Goal: Task Accomplishment & Management: Use online tool/utility

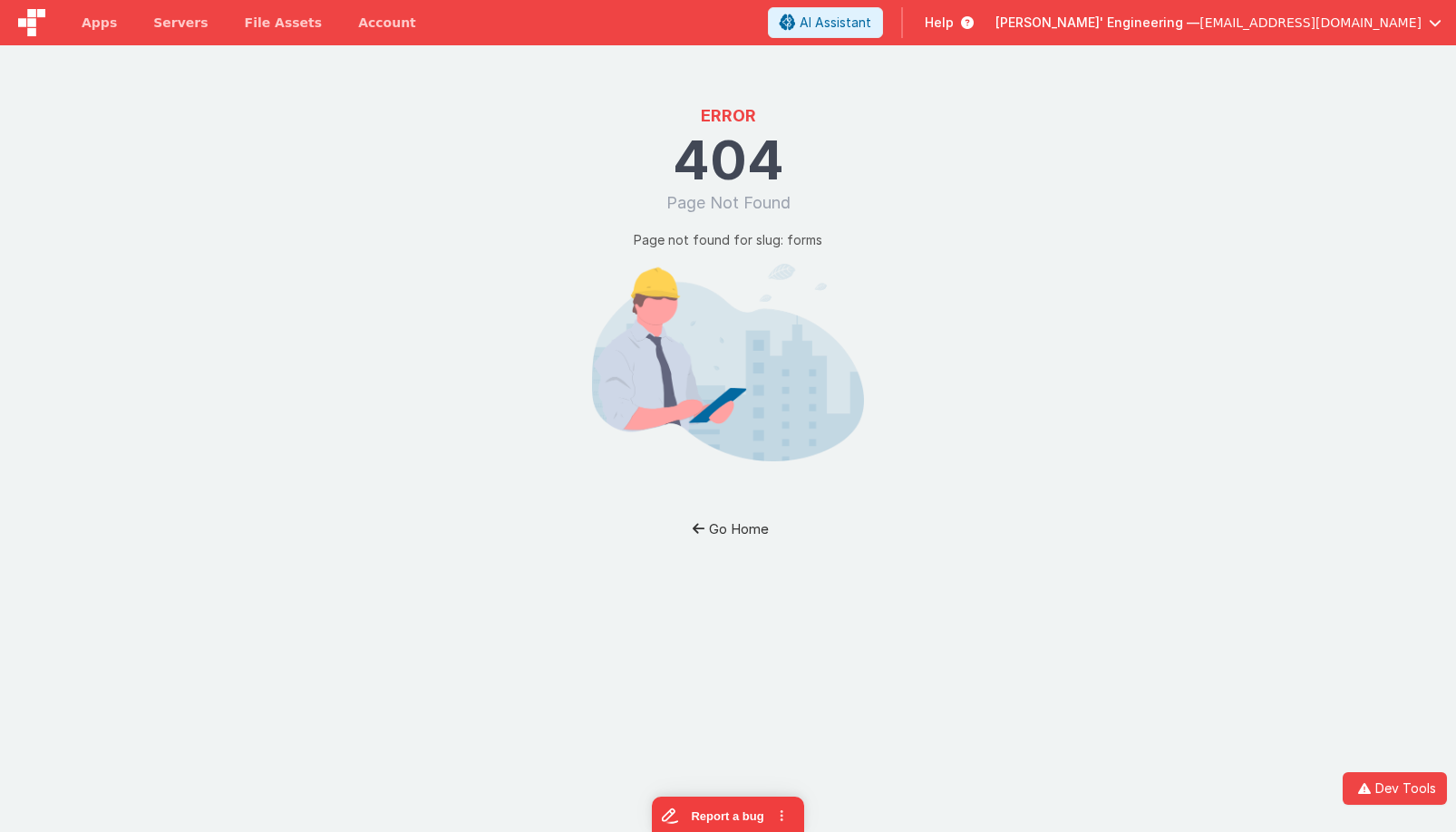
click at [739, 534] on button "Go Home" at bounding box center [728, 529] width 106 height 34
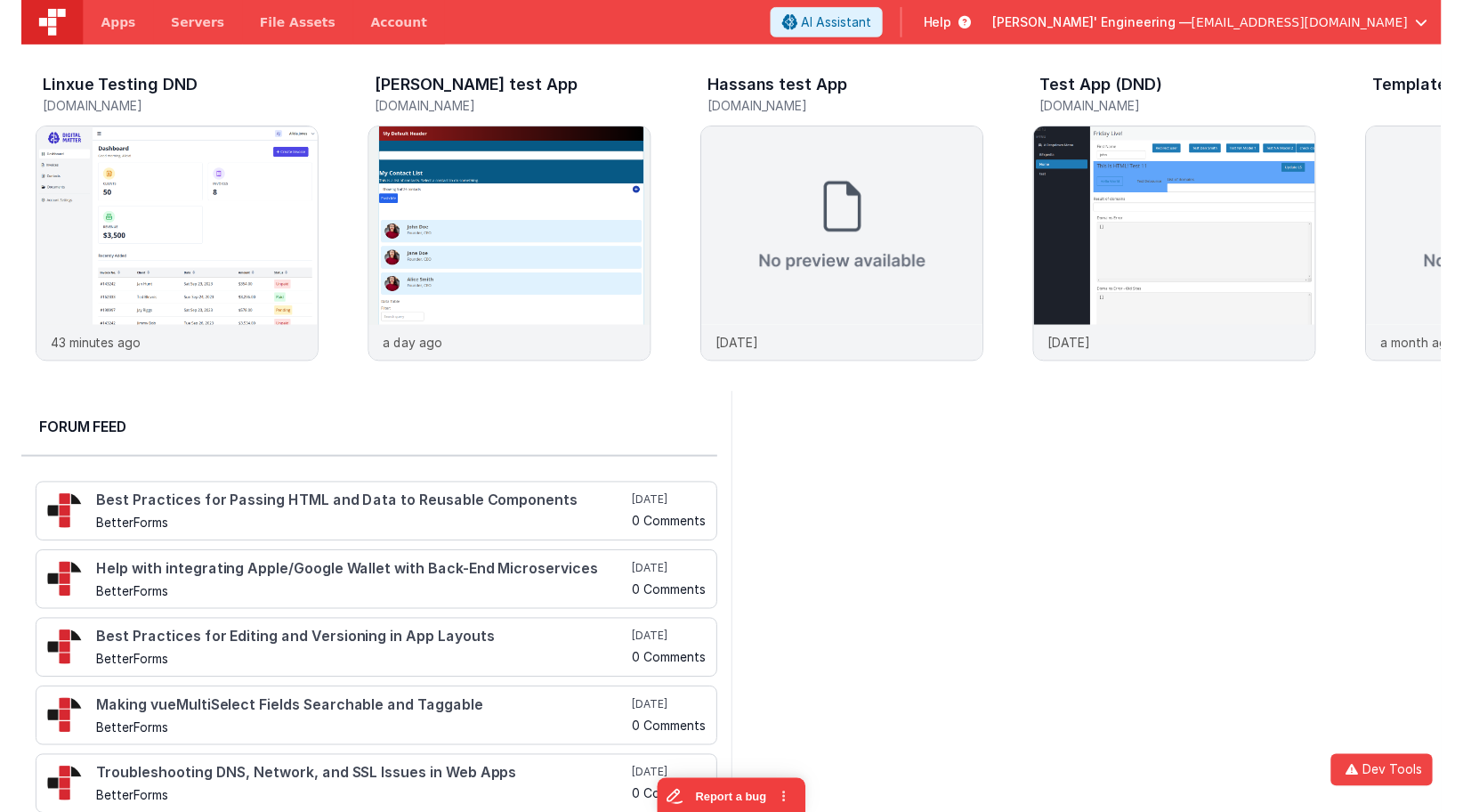
scroll to position [4, 0]
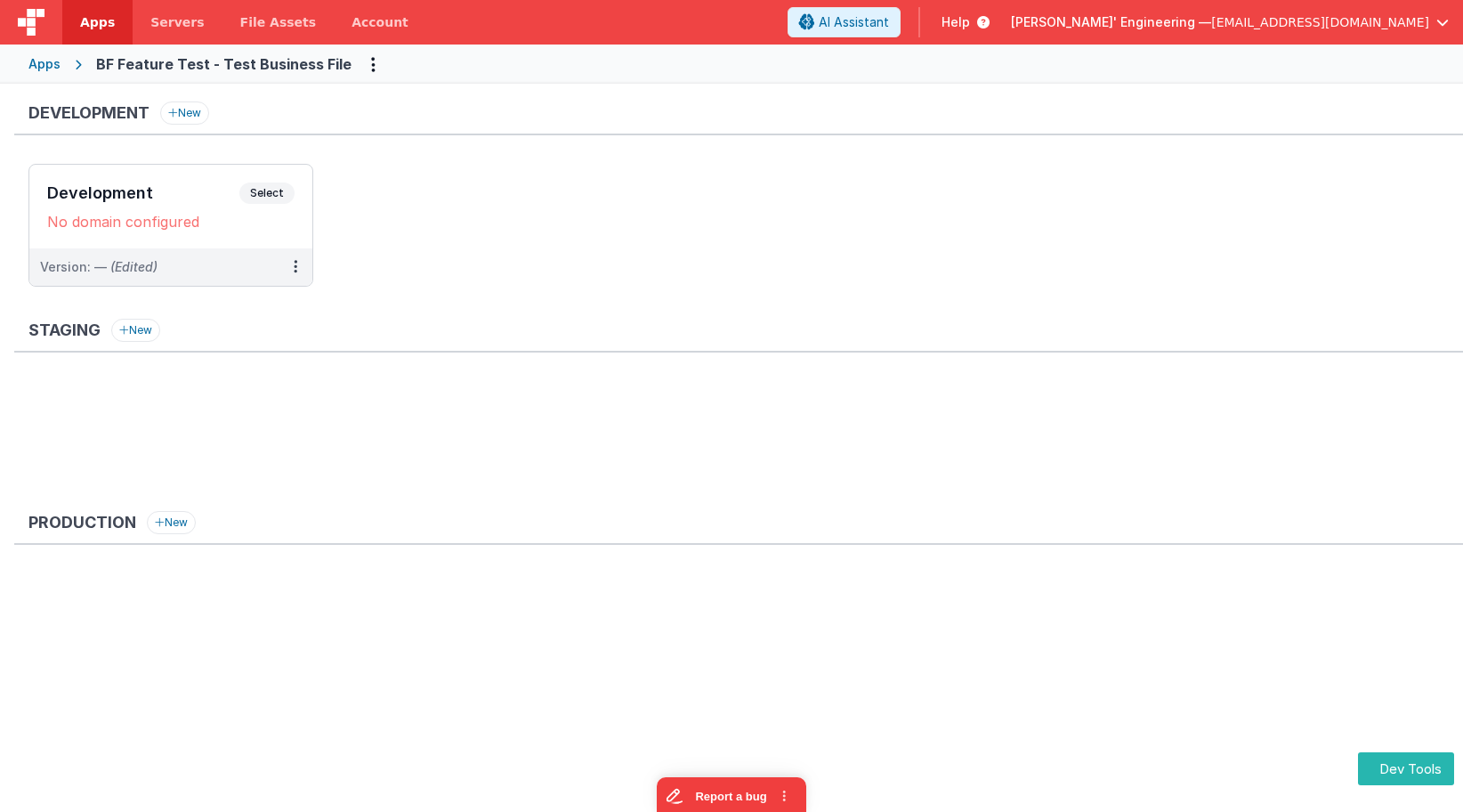
click at [683, 219] on ul "Development Select URLs No domain configured Version: — (Edited)" at bounding box center [745, 234] width 1434 height 141
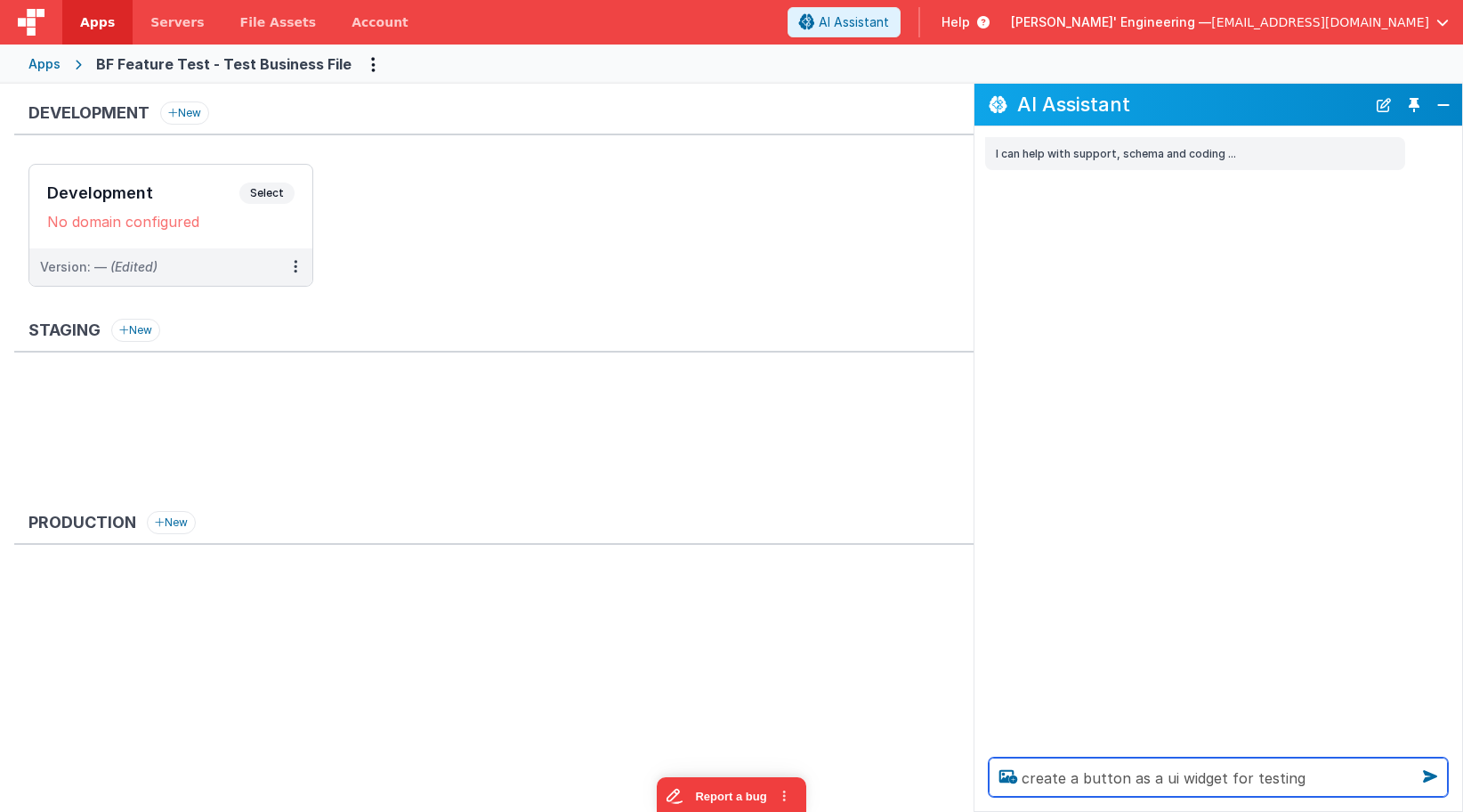
type textarea "create a button as a ui widget for testing"
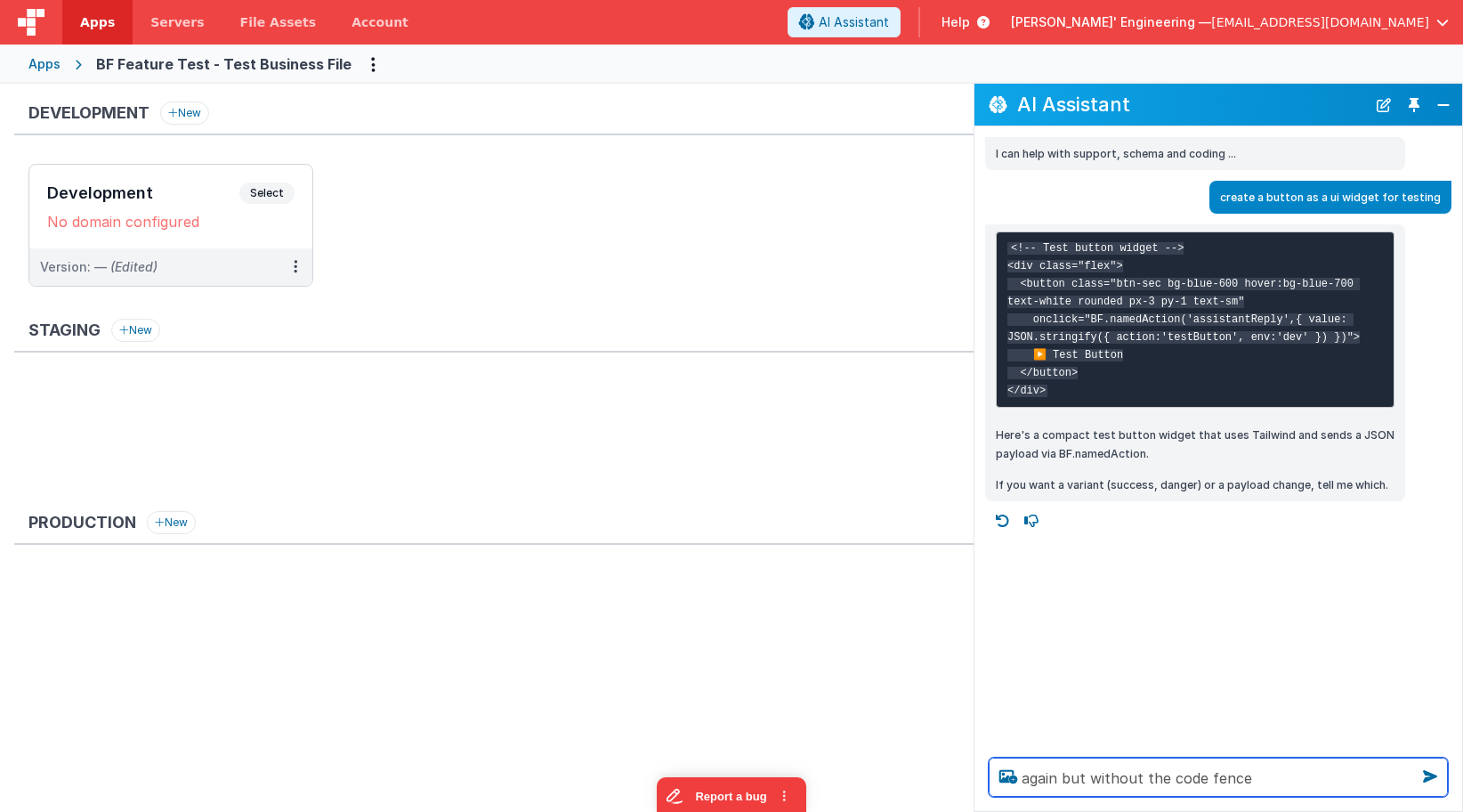
type textarea "again but without the code fence"
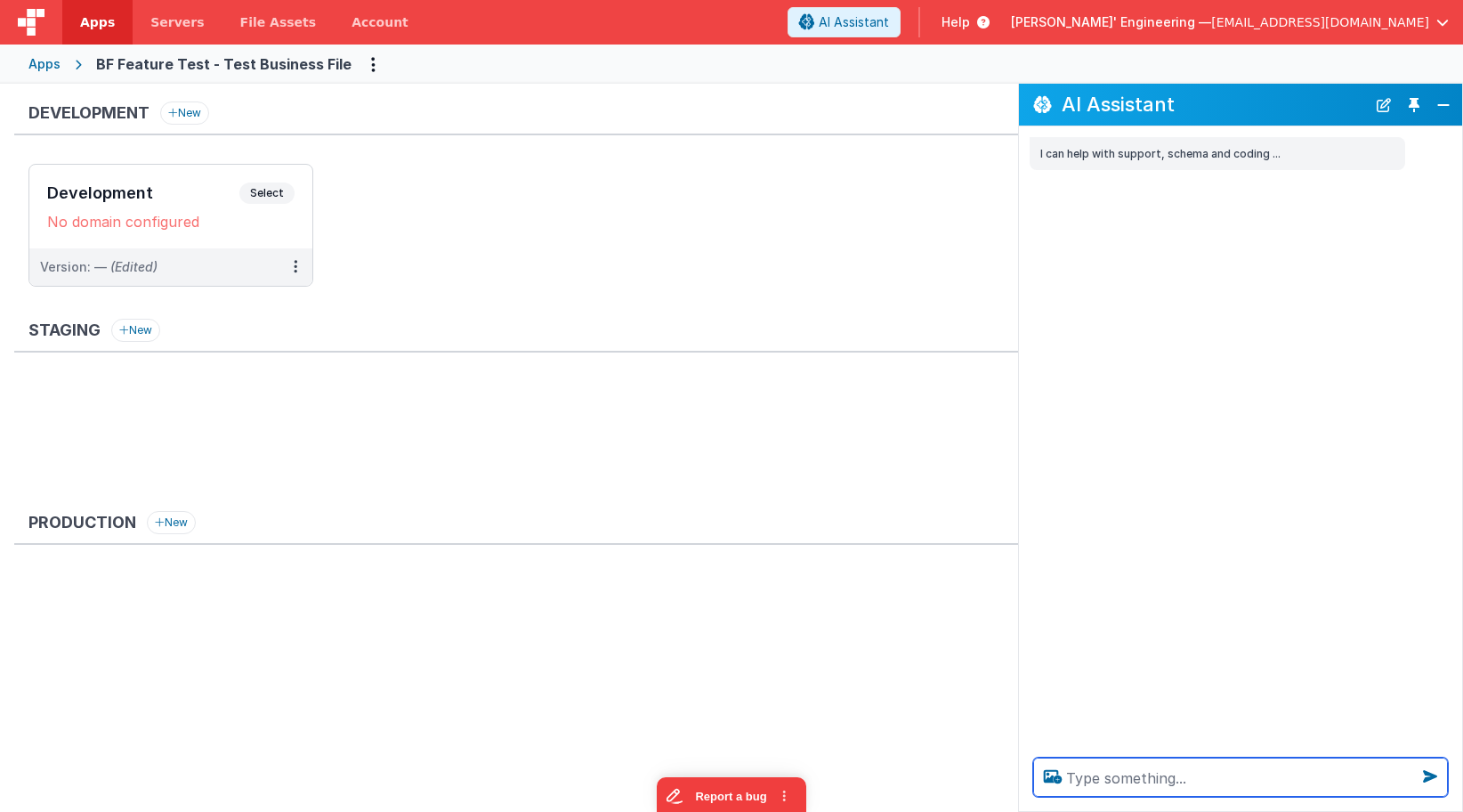
click at [1146, 776] on textarea at bounding box center [1240, 777] width 415 height 39
type textarea "Create a button as a UI widget so I can test"
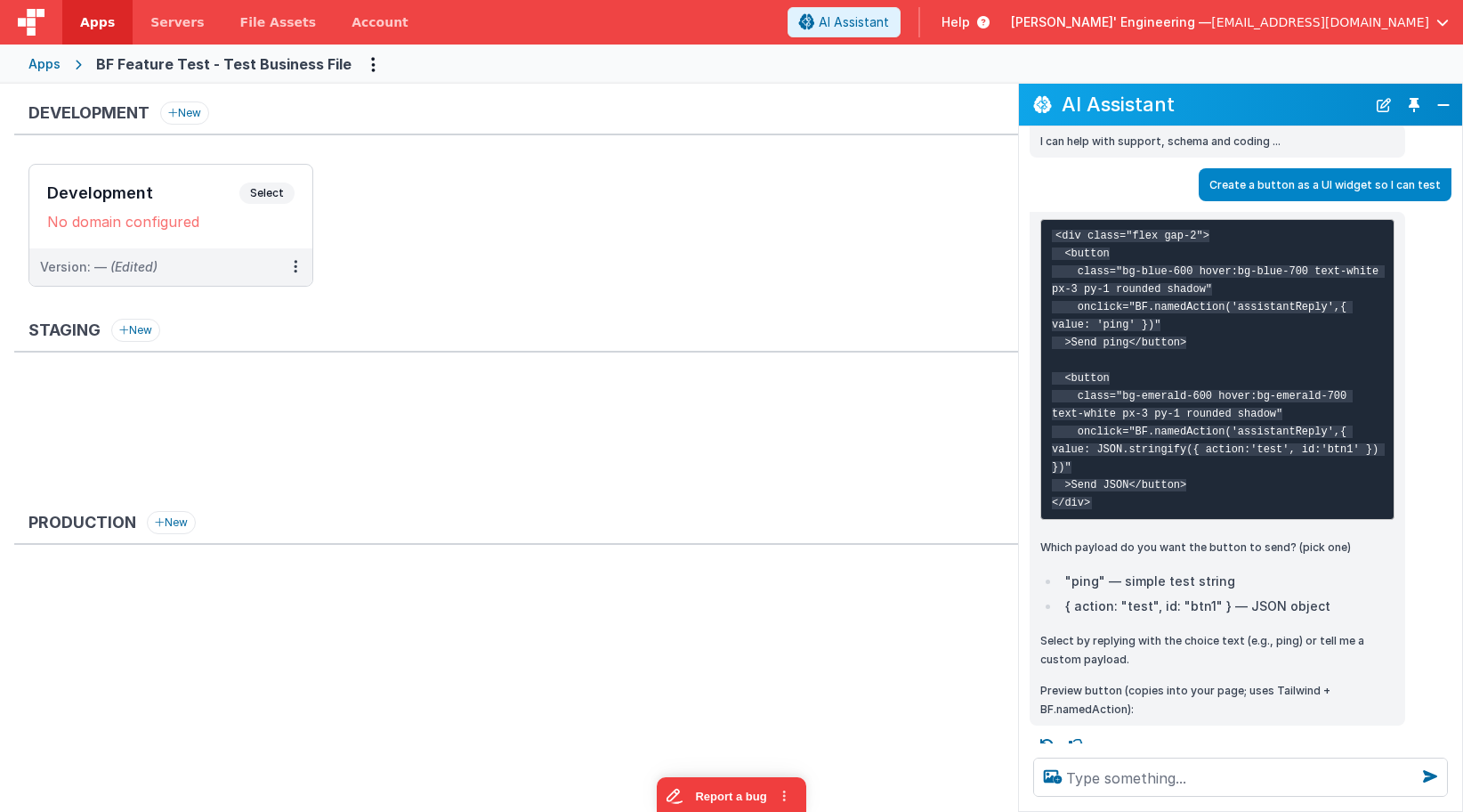
scroll to position [41, 0]
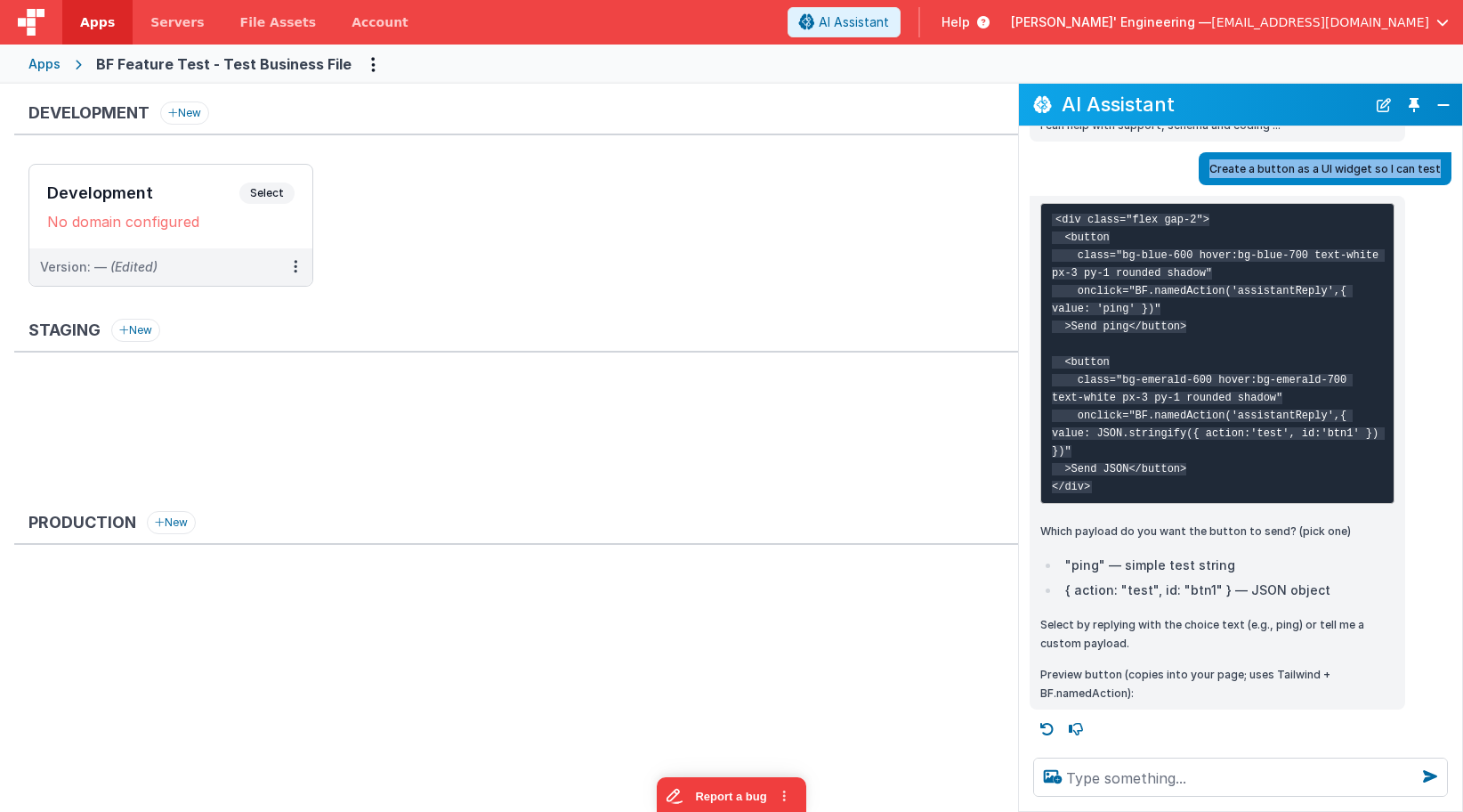
drag, startPoint x: 1437, startPoint y: 155, endPoint x: 1214, endPoint y: 150, distance: 223.1
click at [1214, 152] on div "Create a button as a UI widget so I can test" at bounding box center [1325, 169] width 253 height 33
copy p "Create a button as a UI widget so I can test"
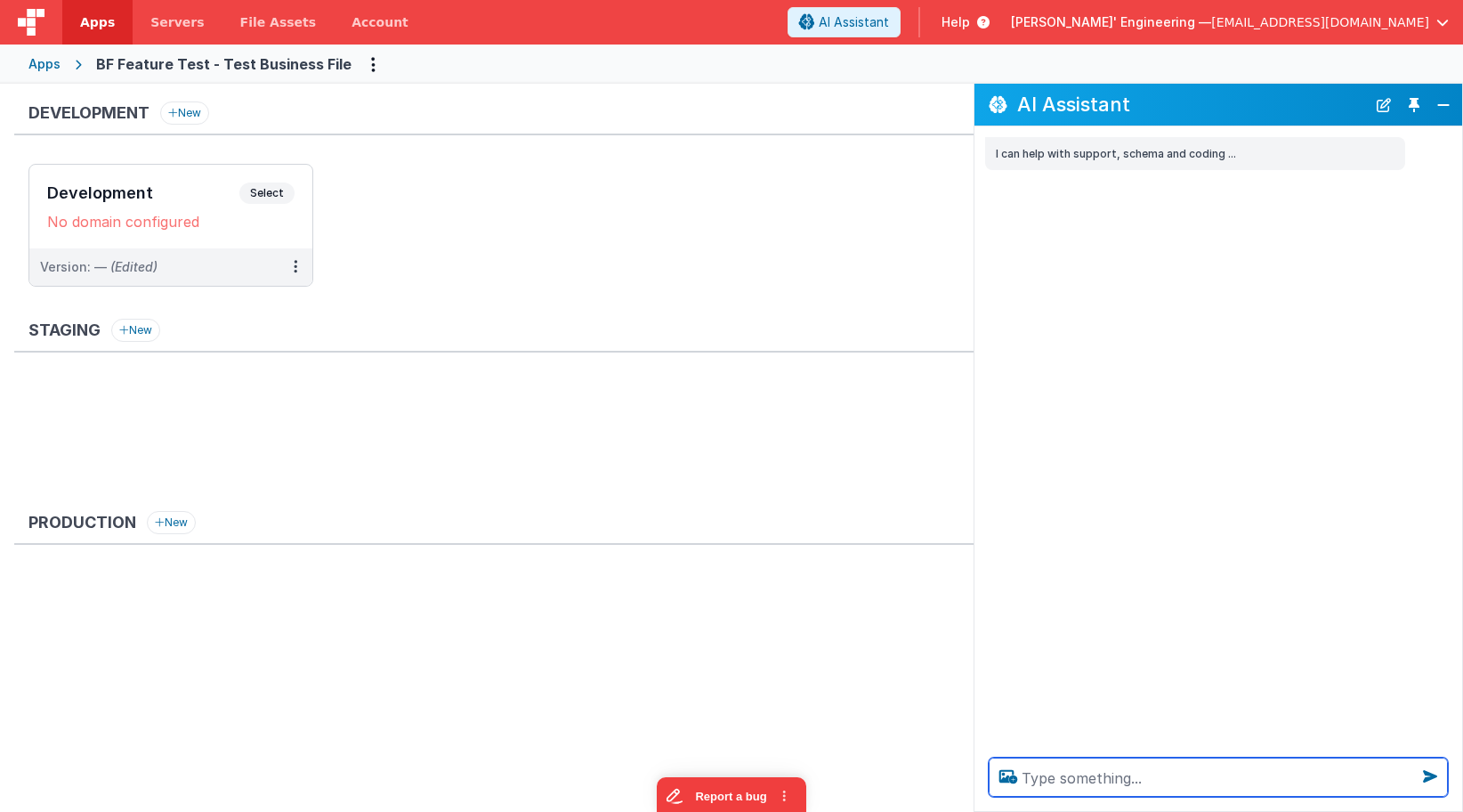
paste textarea "Create a button as a UI widget so I can test"
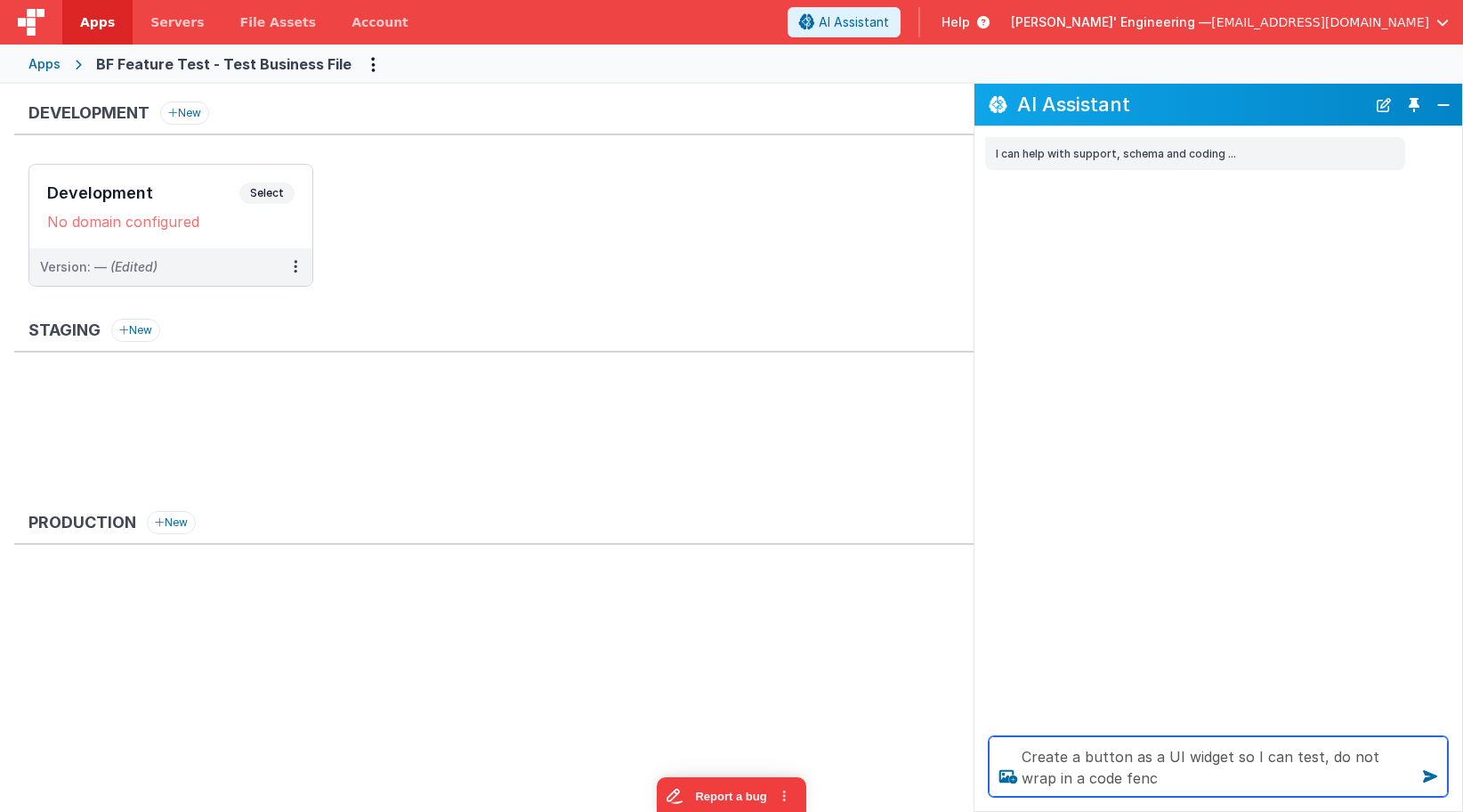
type textarea "Create a button as a UI widget so I can test, do not wrap in a code fence"
paste textarea "Create a button as a UI widget so I can test, do not wrap in a code fence"
type textarea "Create a button as a UI widget so I can test, do not wrap in a code fence"
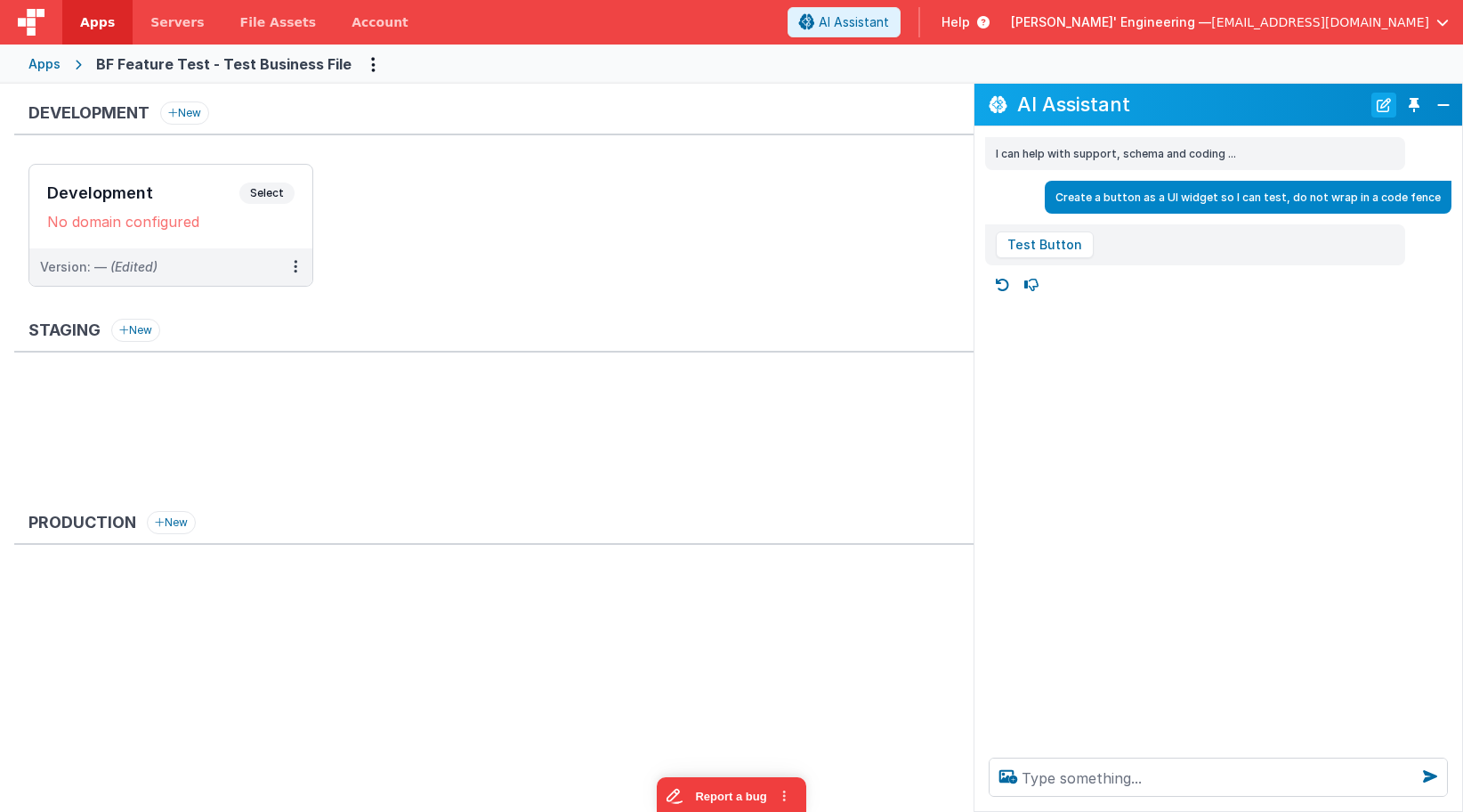
click at [1390, 101] on button "New Chat" at bounding box center [1384, 105] width 25 height 25
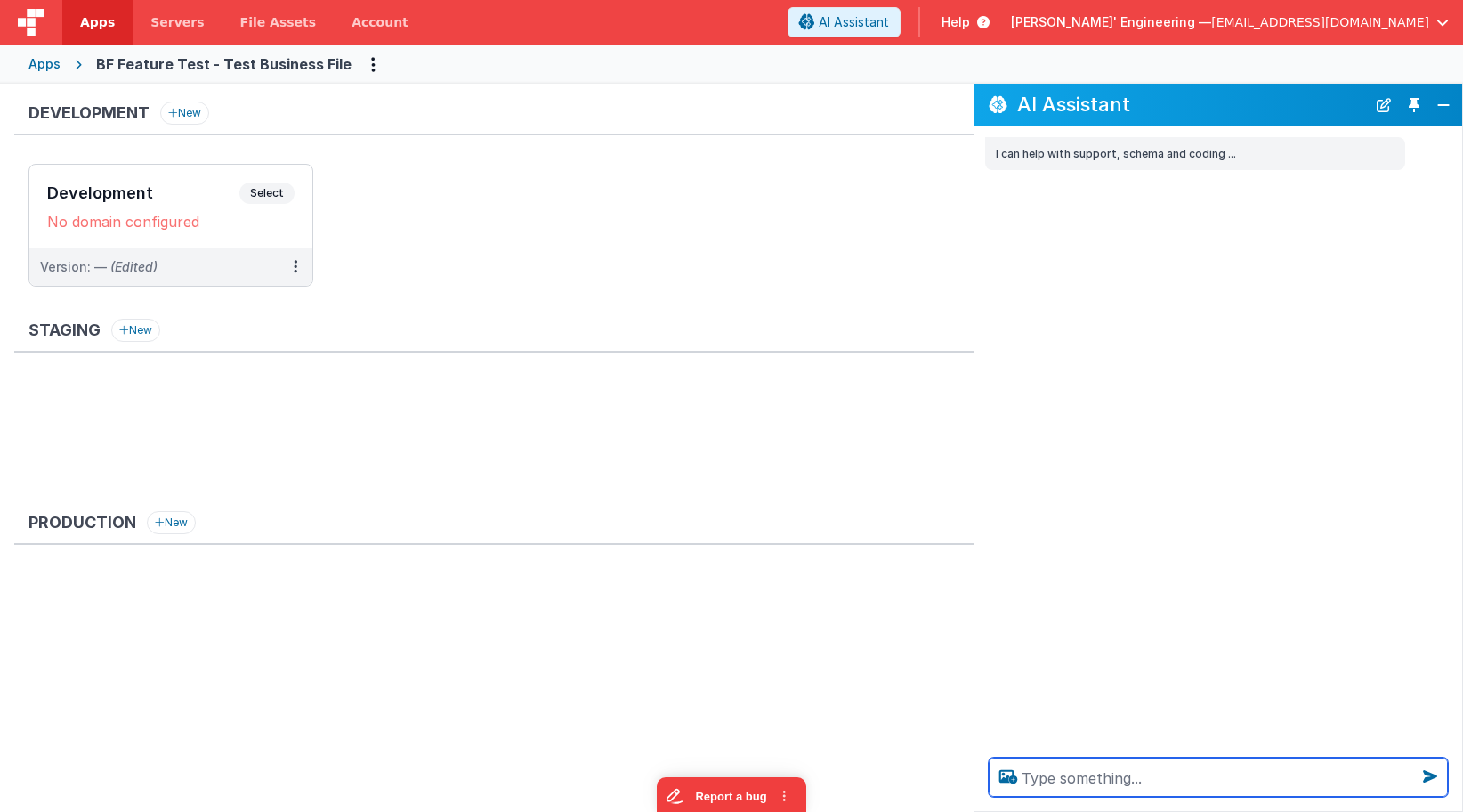
paste textarea "Create a button as a UI widget so I can test, do not wrap in a code fence"
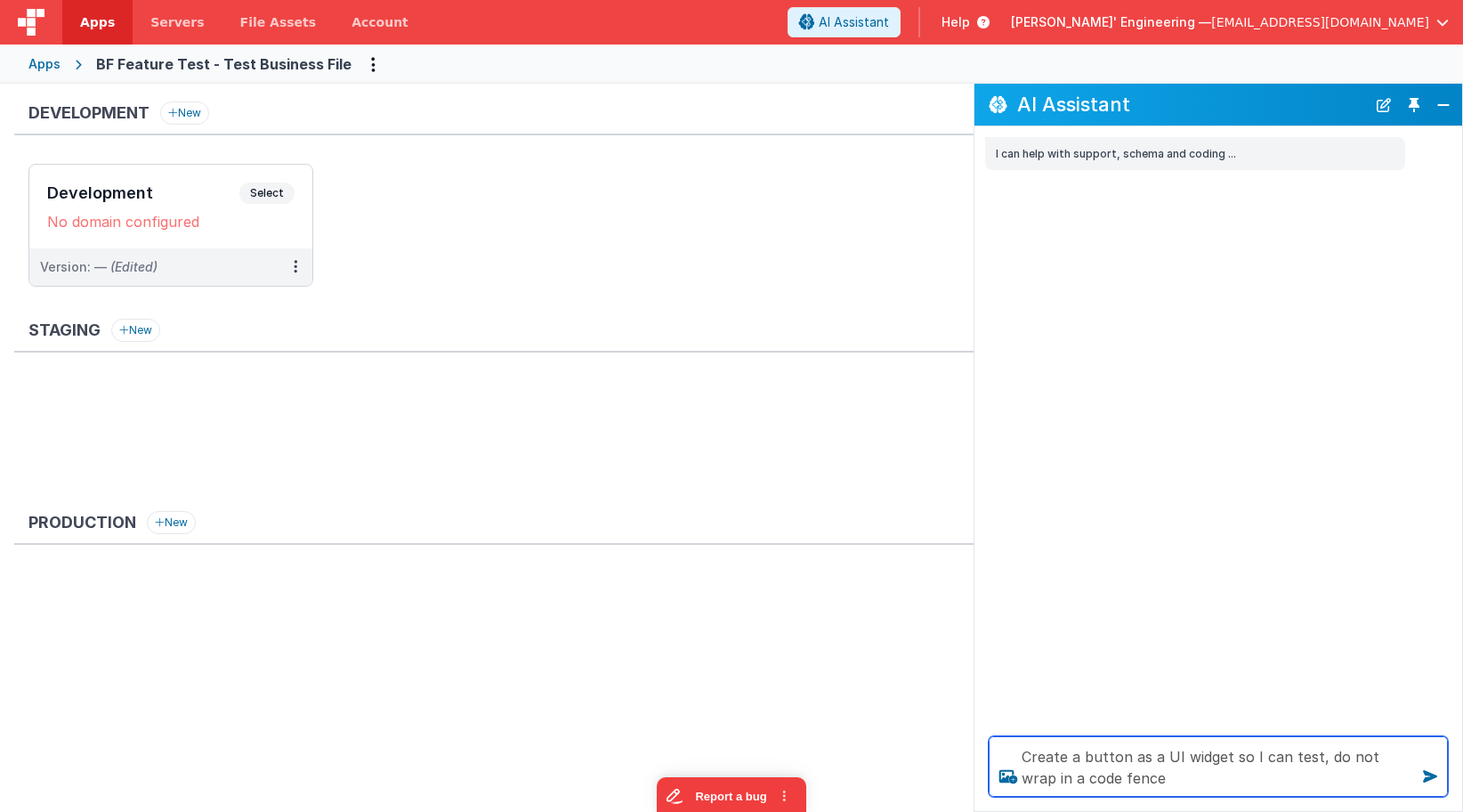
scroll to position [2, 0]
drag, startPoint x: 1318, startPoint y: 756, endPoint x: 1321, endPoint y: 798, distance: 42.1
click at [1321, 798] on div "Create a button as a UI widget so I can test, do not wrap in a code fence" at bounding box center [1219, 765] width 488 height 89
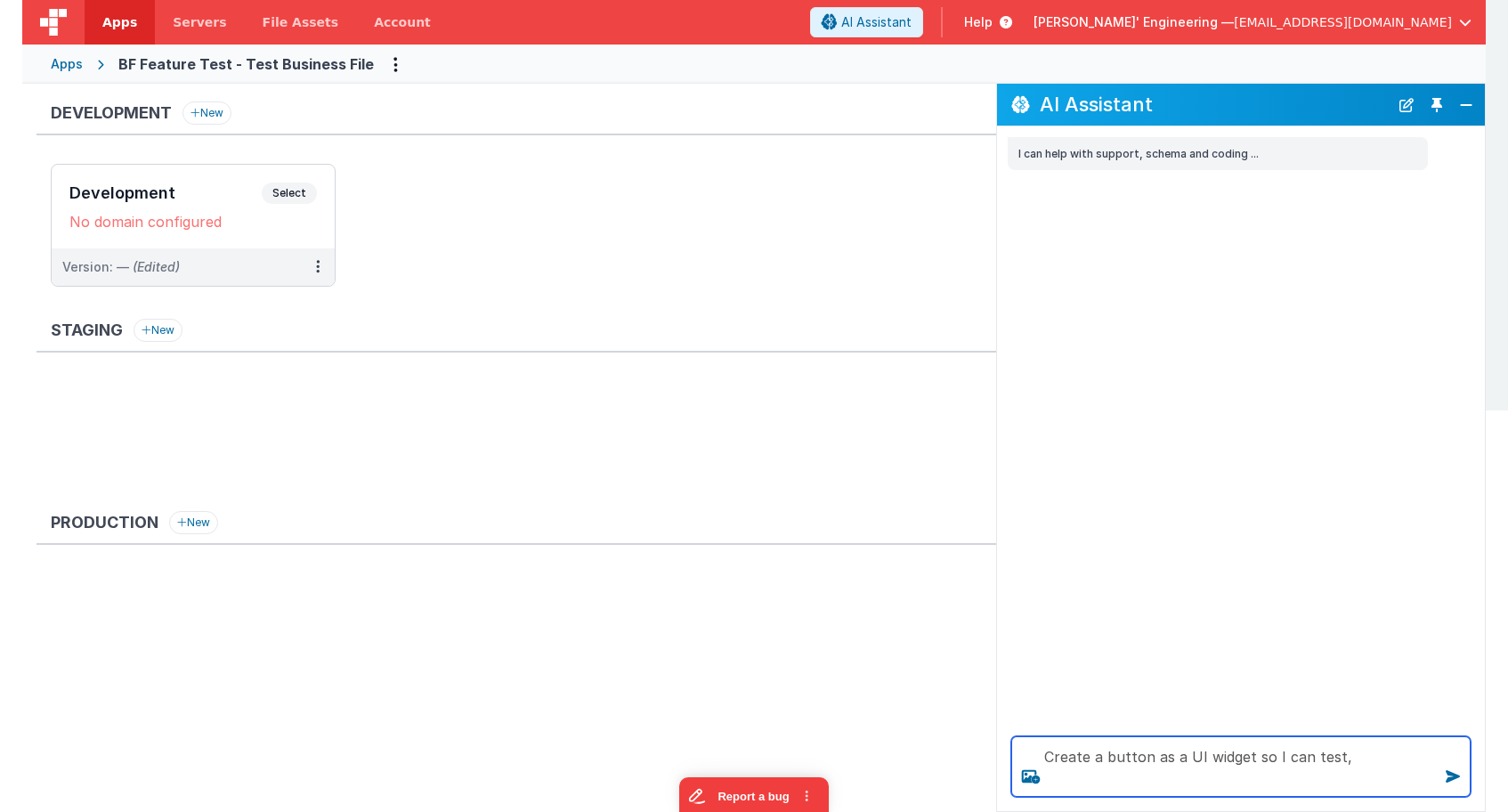
scroll to position [0, 0]
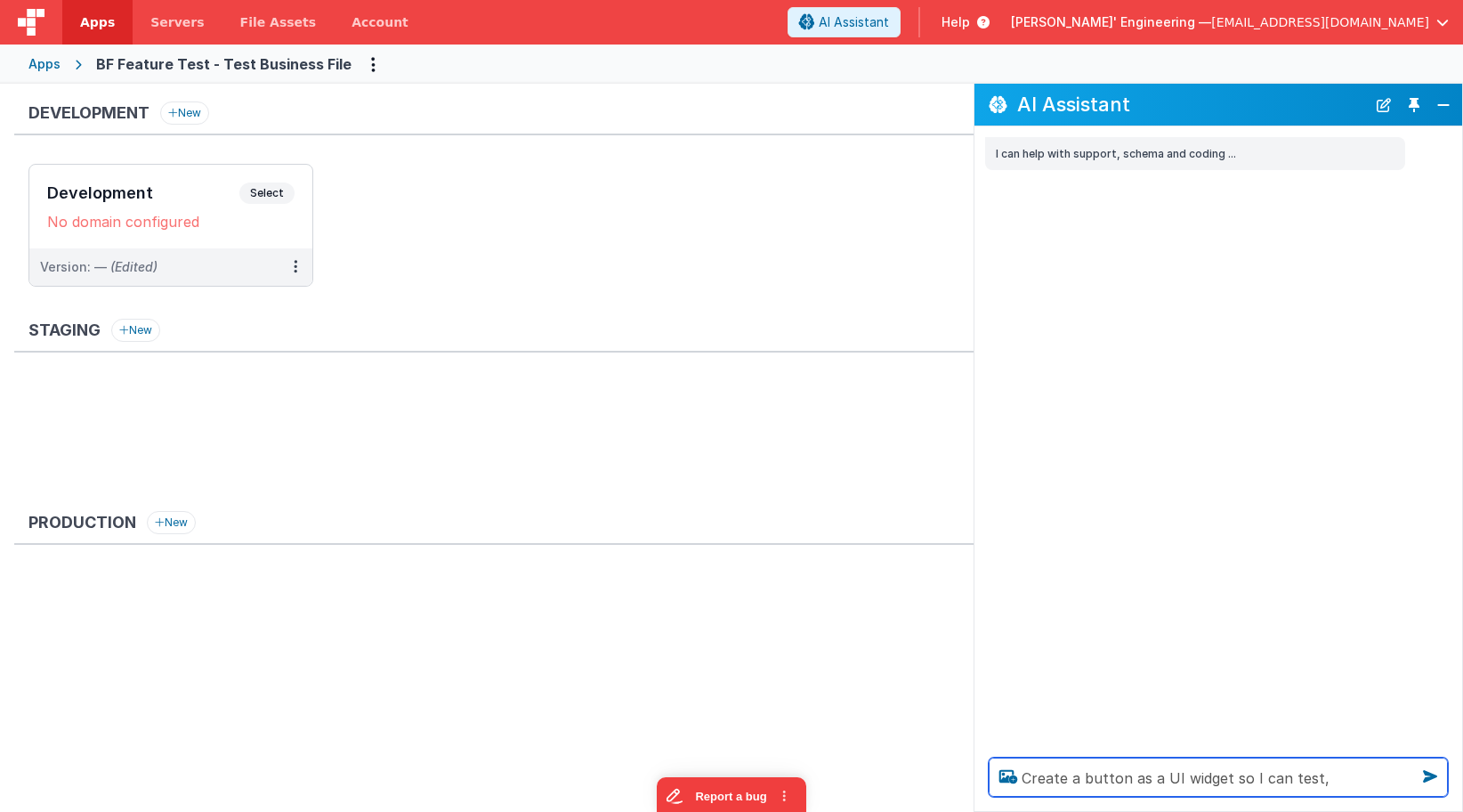
type textarea "Create a button as a UI widget so I can test,"
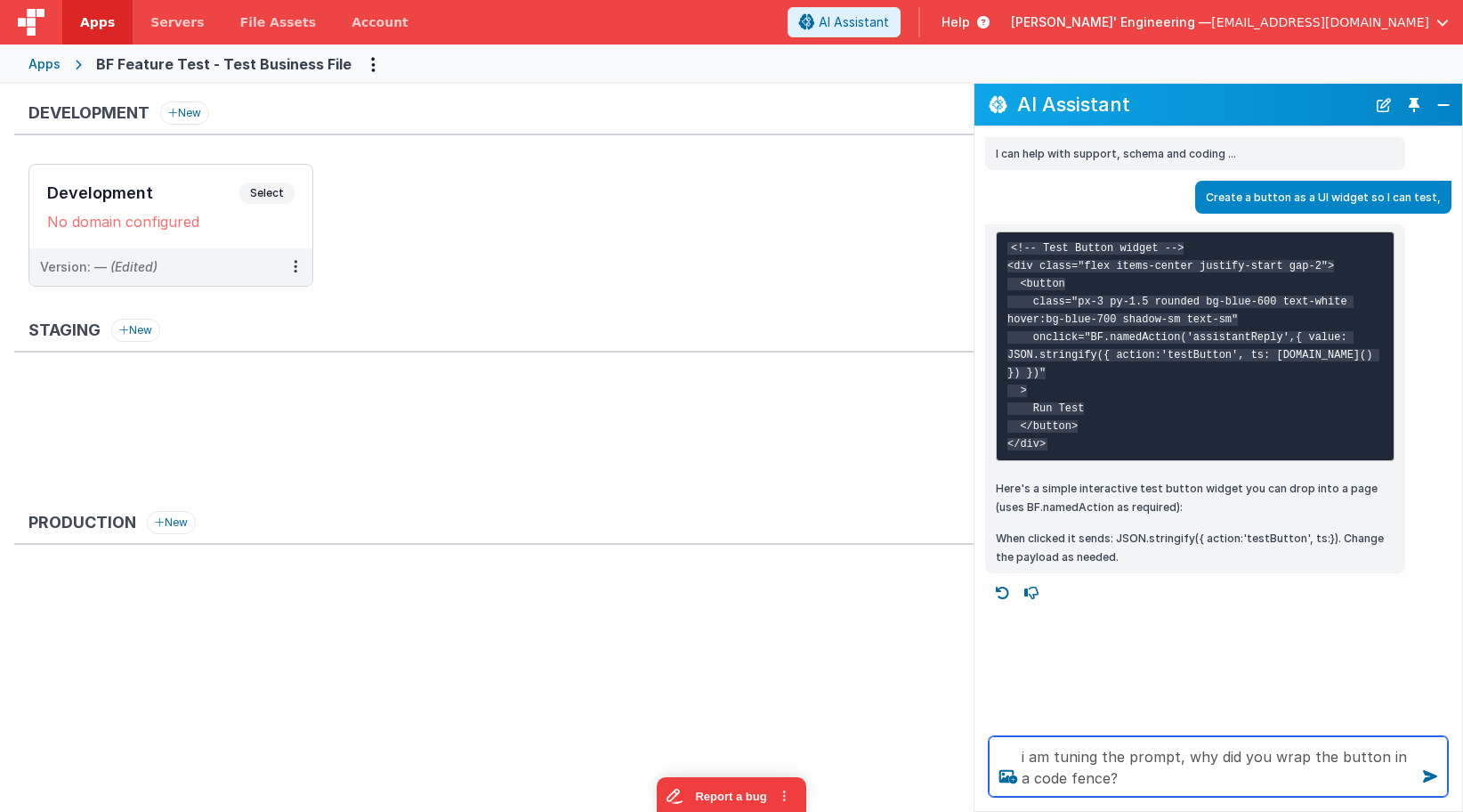
type textarea "i am tuning the prompt, why did you wrap the button in a code fence?"
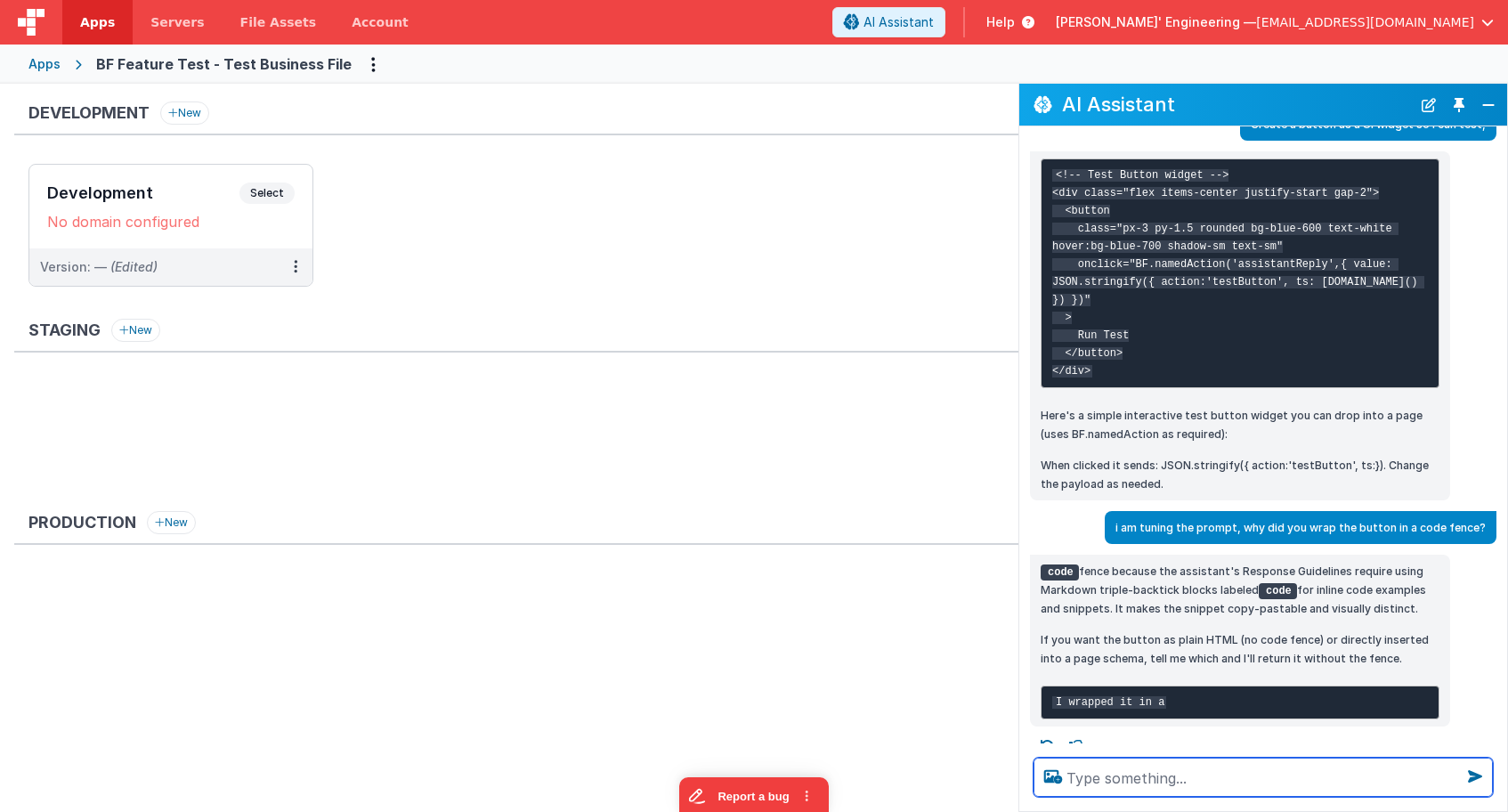
scroll to position [143, 0]
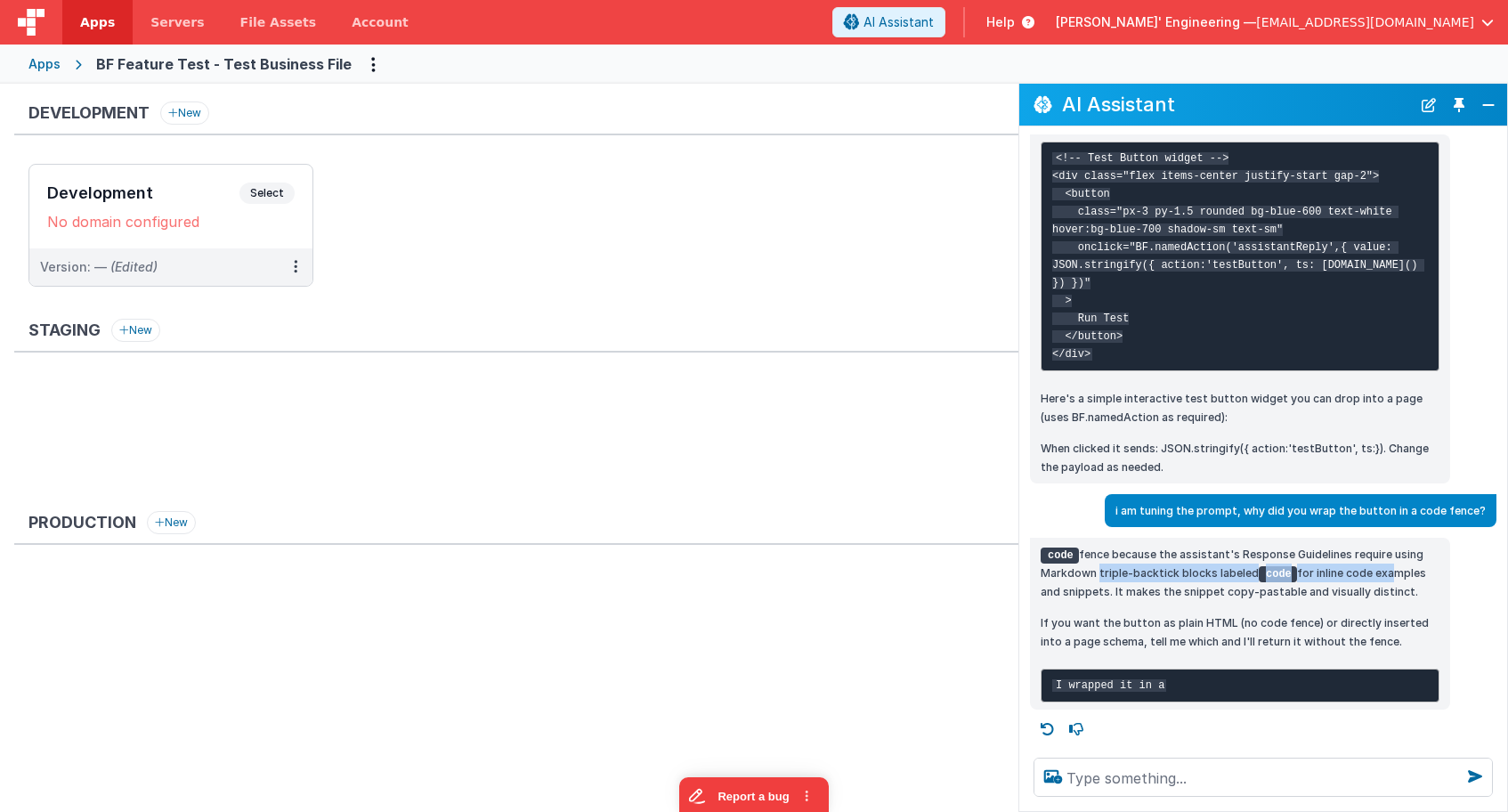
drag, startPoint x: 1097, startPoint y: 536, endPoint x: 1385, endPoint y: 544, distance: 288.1
click at [1385, 545] on p "code fence because the assistant's Response Guidelines require using Markdown t…" at bounding box center [1240, 573] width 398 height 56
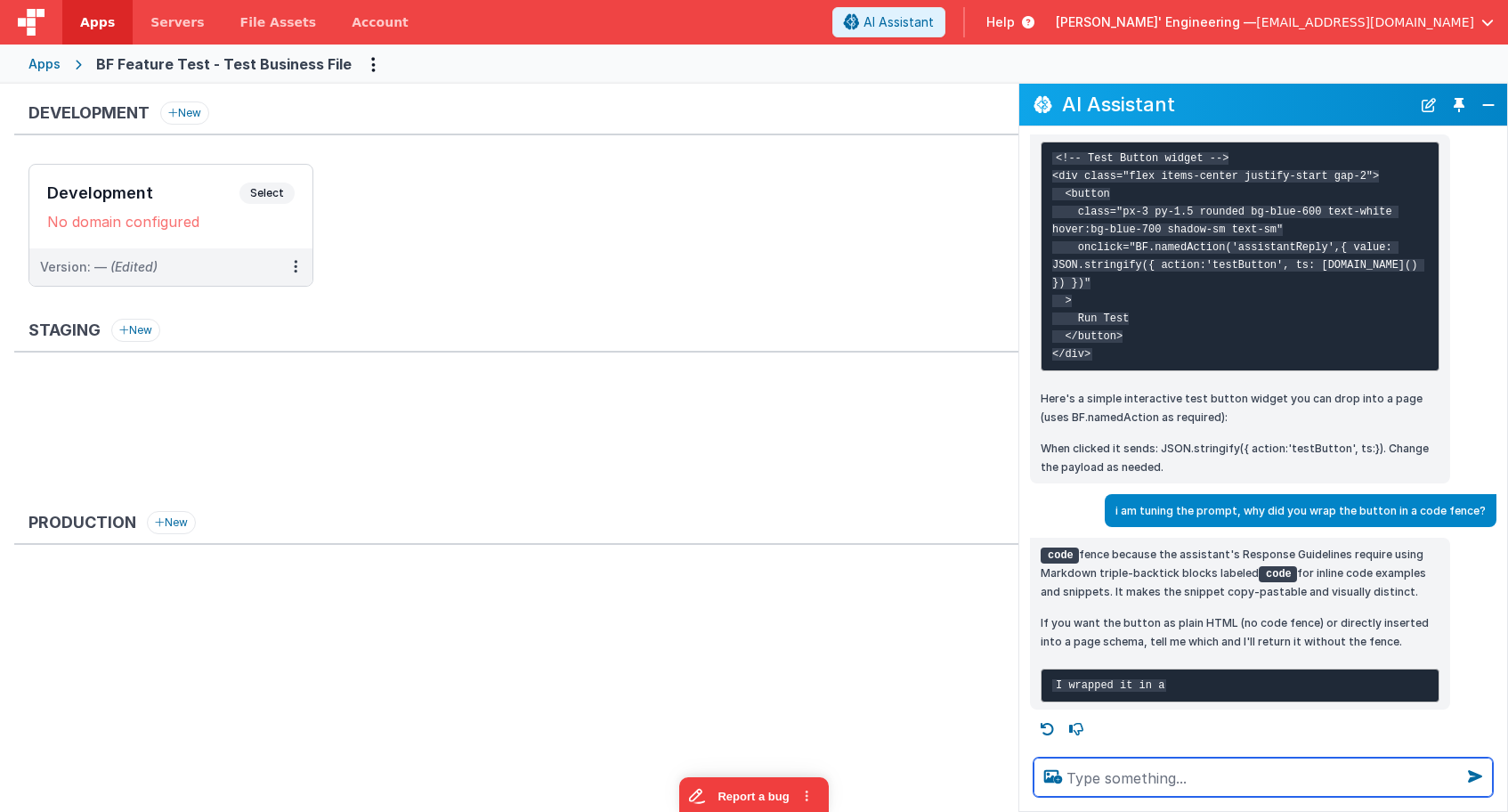
click at [1164, 774] on textarea at bounding box center [1263, 777] width 459 height 39
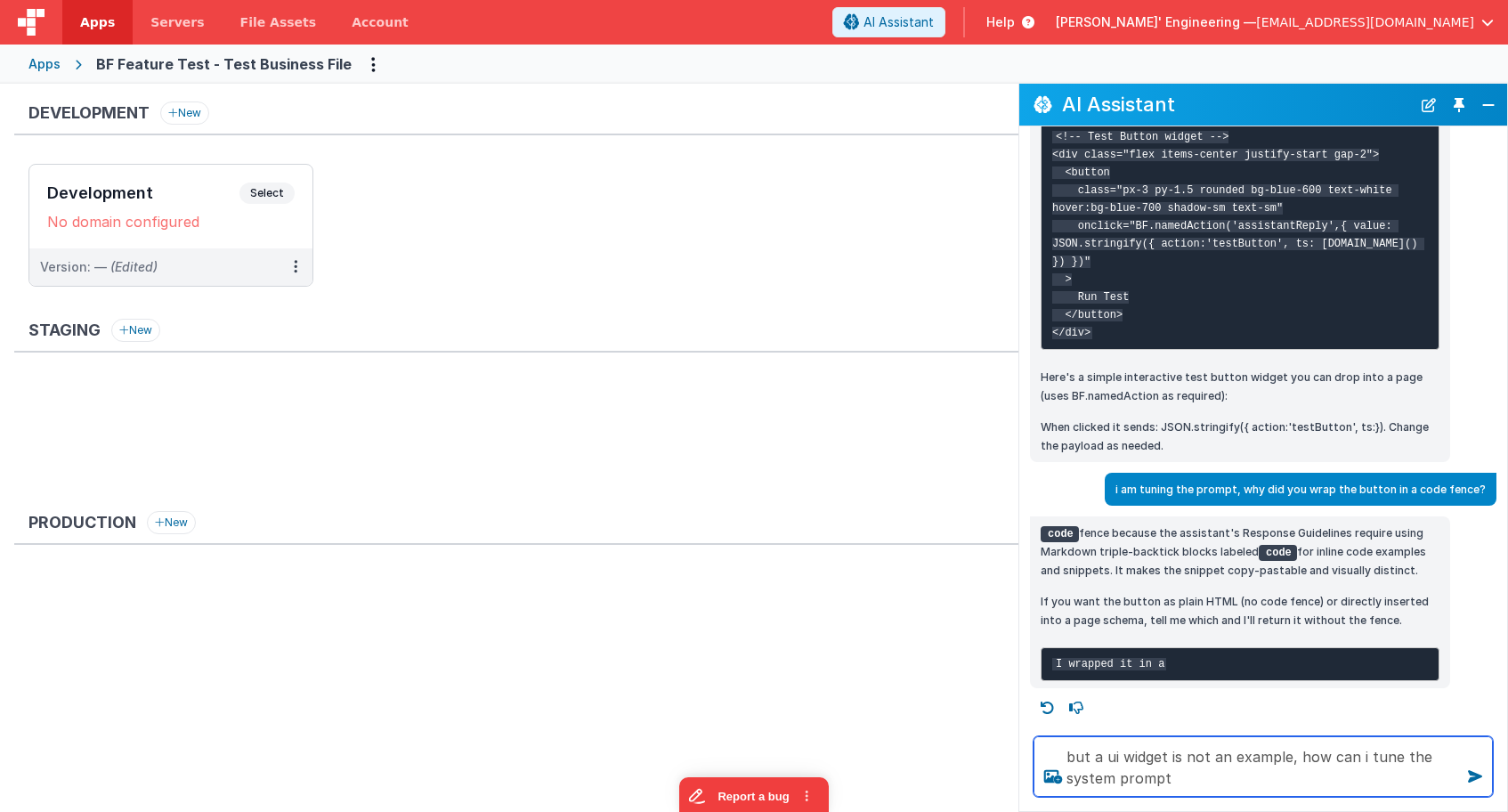
type textarea "but a ui widget is not an example, how can i tune the system prompt"
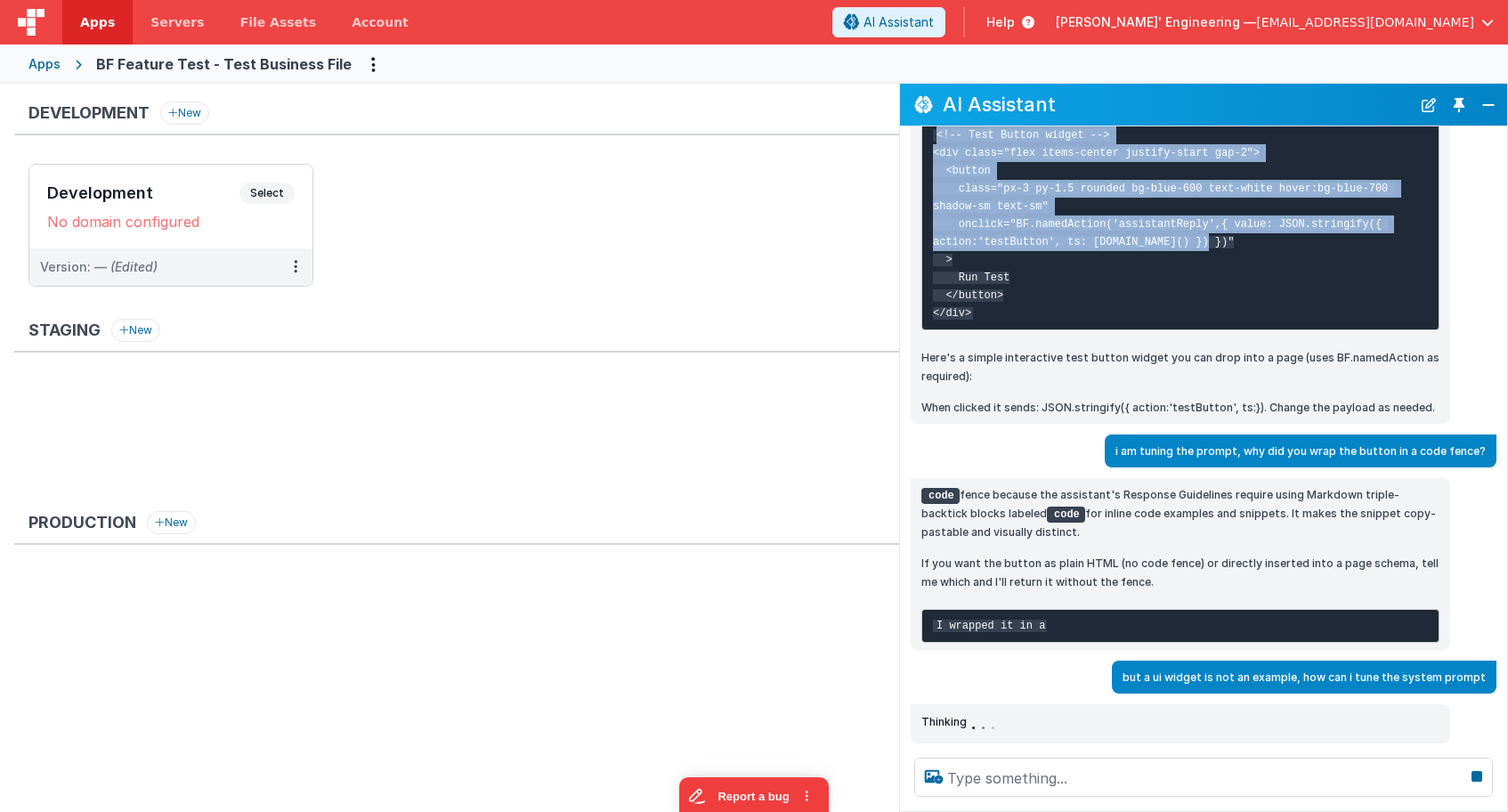
scroll to position [167, 0]
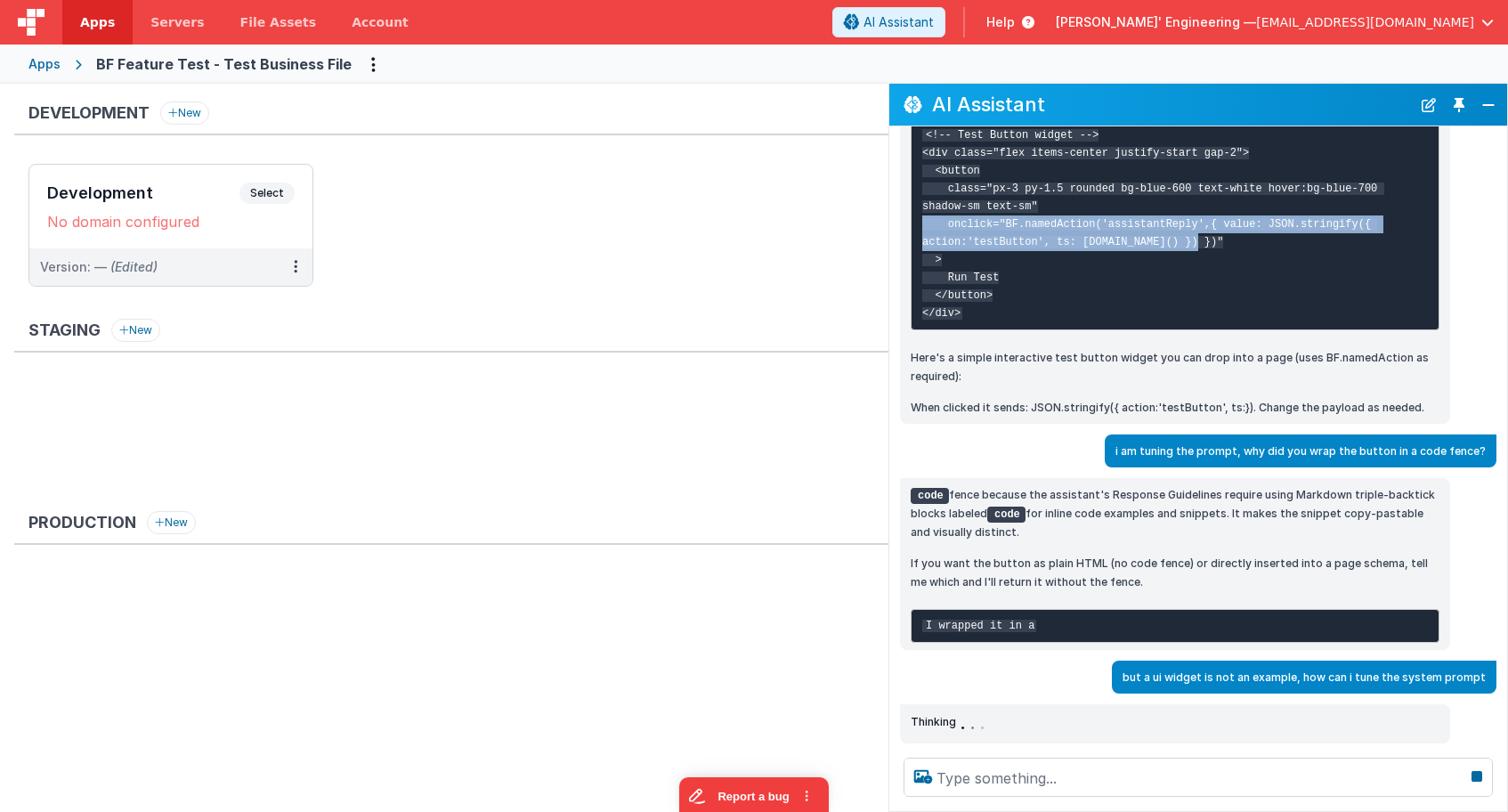
drag, startPoint x: 1021, startPoint y: 180, endPoint x: 1039, endPoint y: 193, distance: 22.2
click at [890, 161] on div "<!-- Test Button widget --> <div class="flex items-center justify-start gap-2">…" at bounding box center [1198, 268] width 618 height 313
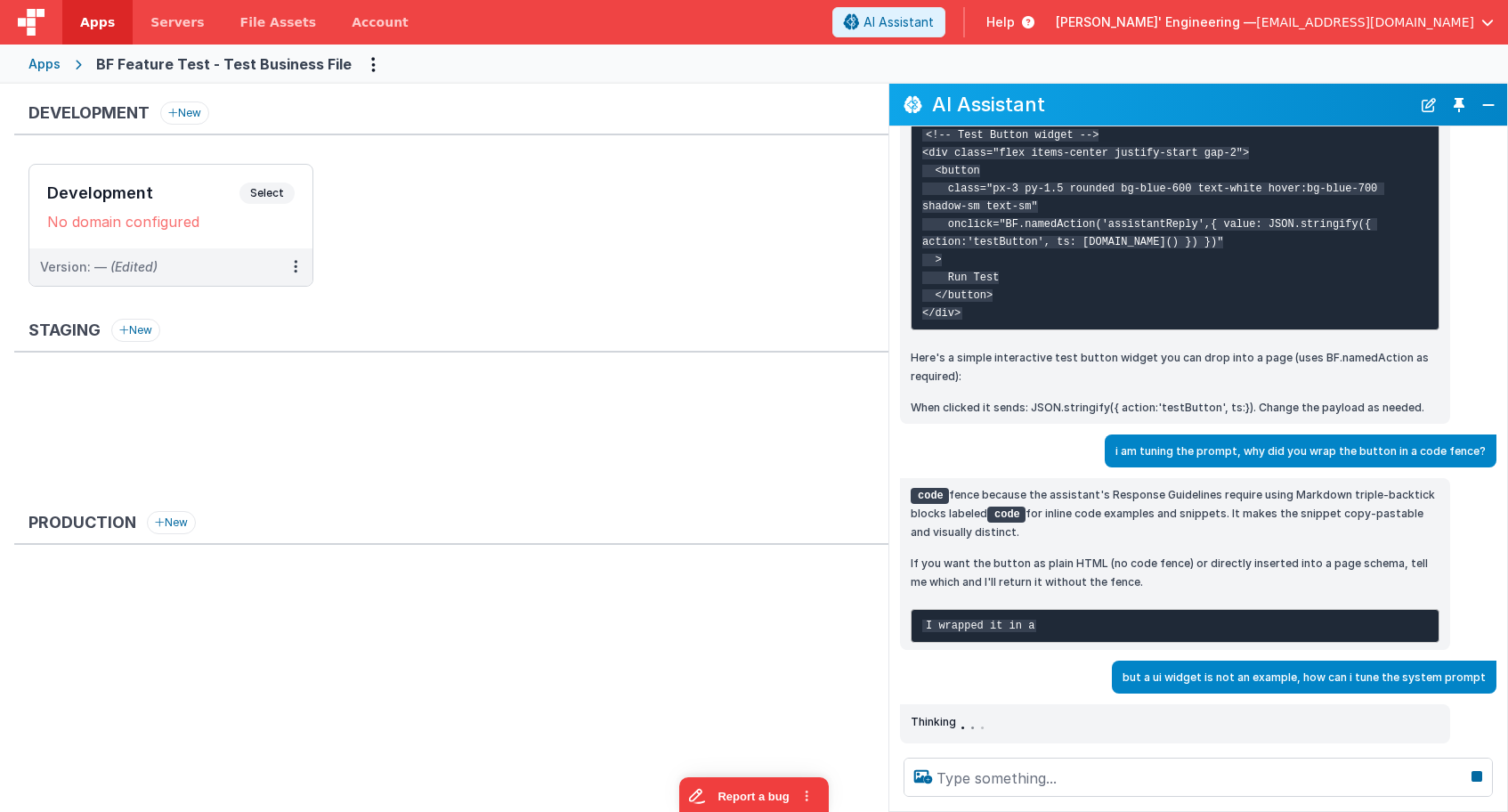
click at [1178, 222] on pre "<!-- Test Button widget --> <div class="flex items-center justify-start gap-2">…" at bounding box center [1174, 224] width 529 height 212
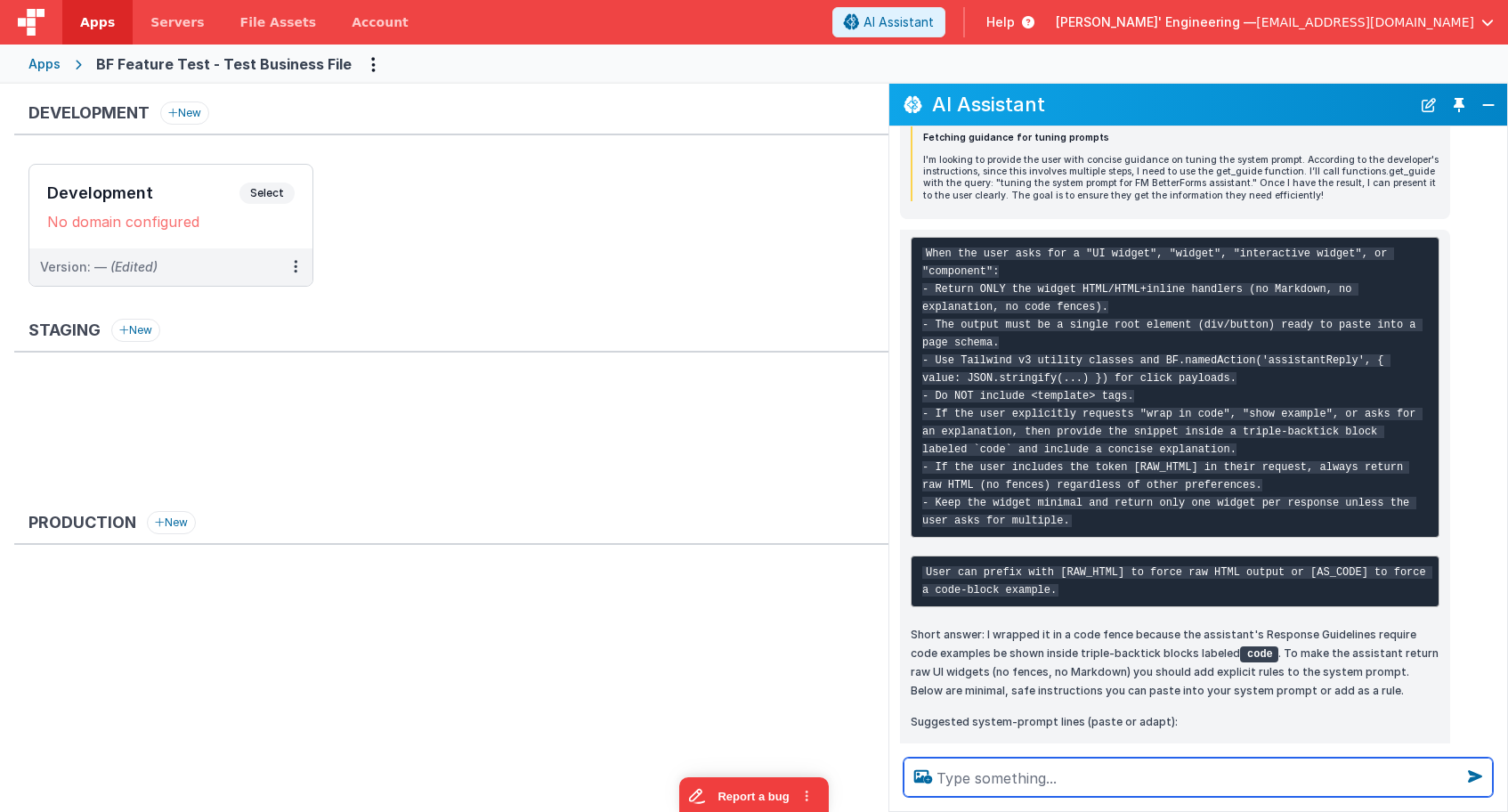
scroll to position [764, 0]
